Goal: Find specific page/section: Find specific page/section

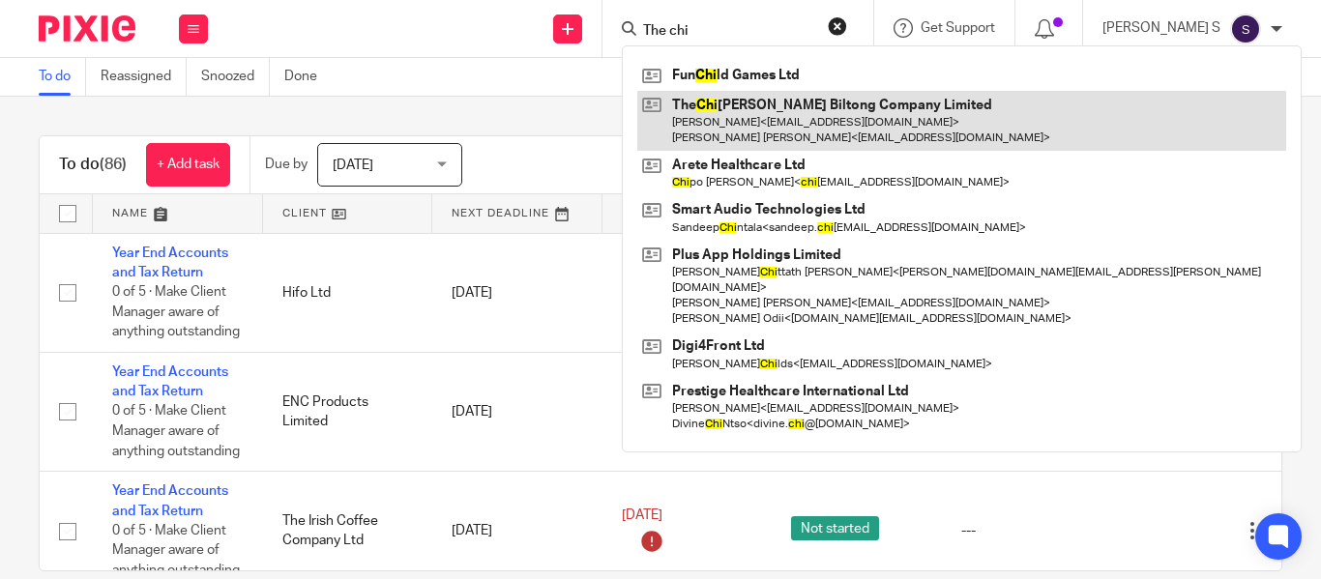
type input "The chi"
click at [912, 135] on link at bounding box center [961, 121] width 649 height 60
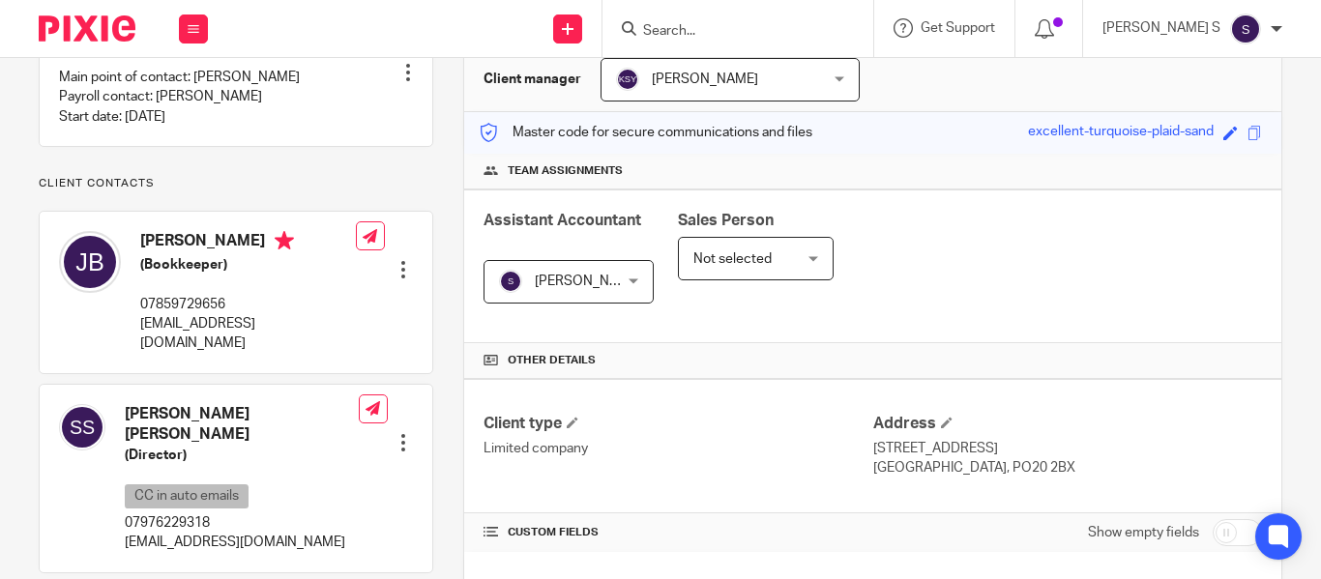
scroll to position [484, 0]
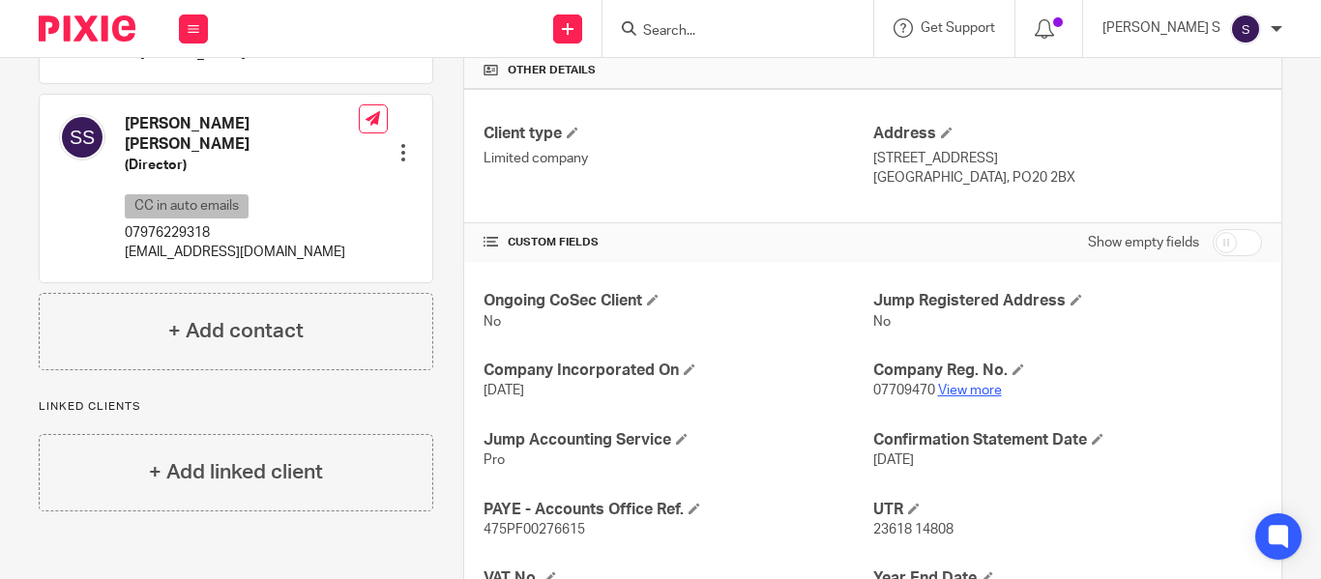
click at [971, 393] on link "View more" at bounding box center [970, 391] width 64 height 14
